Goal: Transaction & Acquisition: Purchase product/service

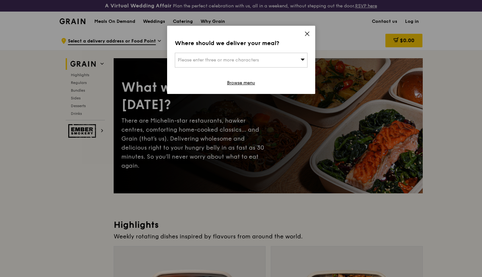
click at [297, 65] on div "Please enter three or more characters" at bounding box center [241, 60] width 133 height 15
click at [308, 34] on icon at bounding box center [307, 34] width 6 height 6
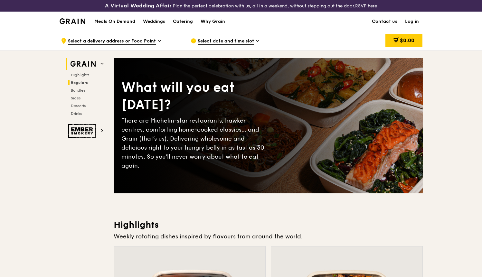
click at [82, 84] on span "Regulars" at bounding box center [79, 82] width 17 height 5
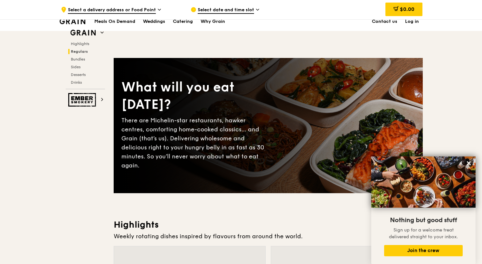
scroll to position [729, 0]
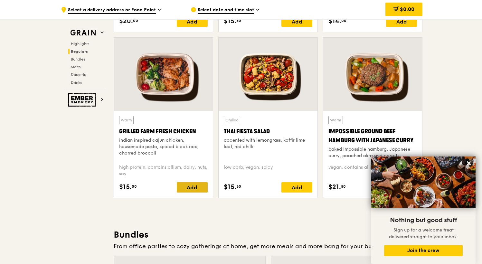
click at [191, 188] on div "Add" at bounding box center [192, 187] width 31 height 10
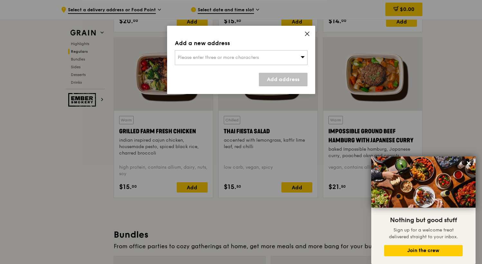
click at [307, 32] on icon at bounding box center [307, 34] width 6 height 6
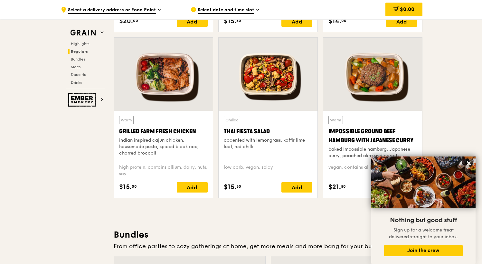
drag, startPoint x: 115, startPoint y: 129, endPoint x: 205, endPoint y: 130, distance: 89.4
click at [205, 130] on div "Warm Grilled Farm Fresh Chicken indian inspired cajun chicken, housemade pesto,…" at bounding box center [163, 154] width 99 height 87
copy div "Grilled Farm Fresh Chicken"
